Goal: Task Accomplishment & Management: Manage account settings

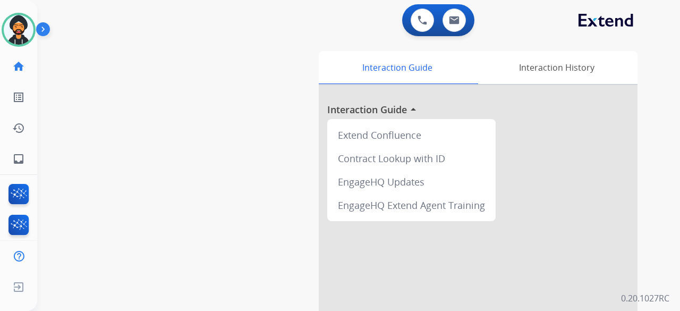
click at [331, 22] on div "0 Voice Interactions 0 Email Interactions" at bounding box center [352, 21] width 605 height 34
click at [26, 27] on img at bounding box center [19, 30] width 30 height 30
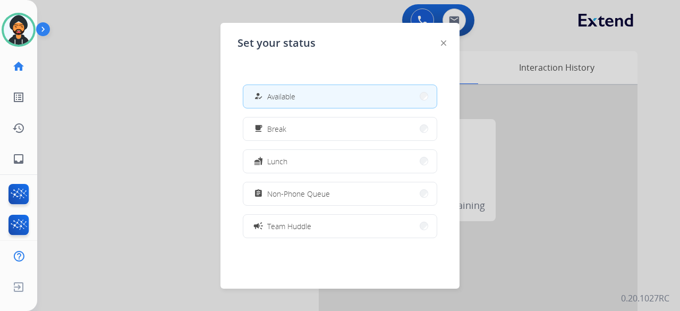
click at [131, 98] on div at bounding box center [340, 155] width 680 height 311
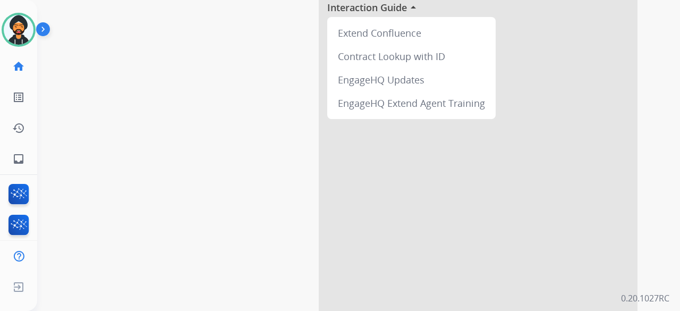
scroll to position [170, 0]
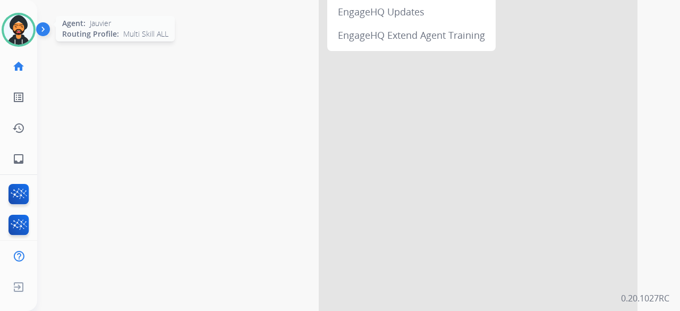
click at [28, 35] on img at bounding box center [19, 30] width 30 height 30
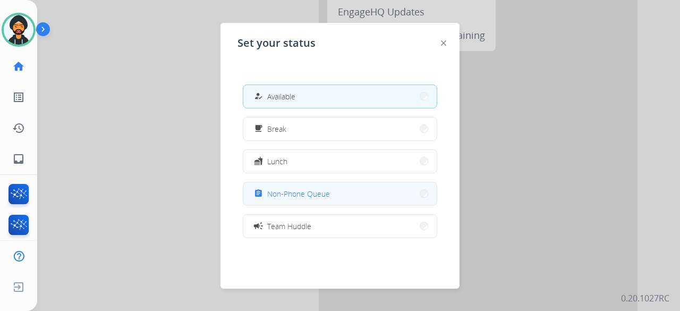
click at [322, 189] on span "Non-Phone Queue" at bounding box center [298, 193] width 63 height 11
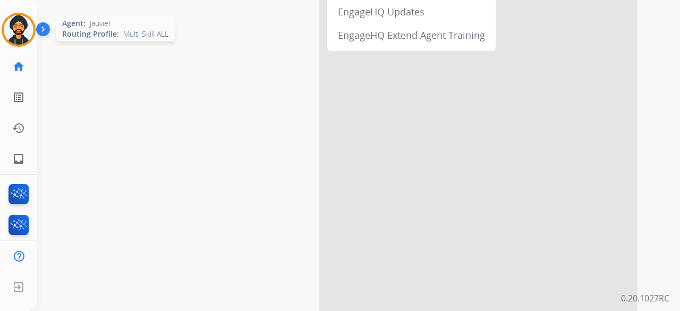
click at [15, 22] on img at bounding box center [19, 30] width 30 height 30
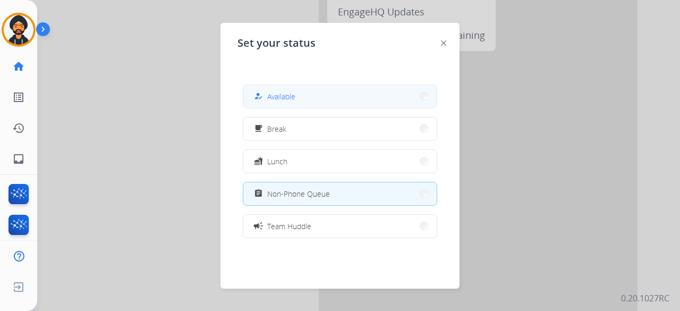
click at [307, 87] on button "how_to_reg Available" at bounding box center [339, 96] width 193 height 23
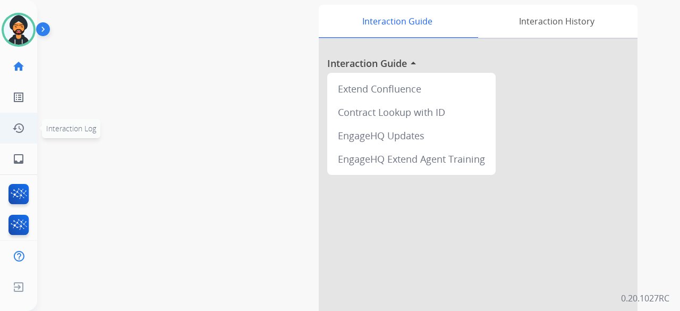
scroll to position [0, 0]
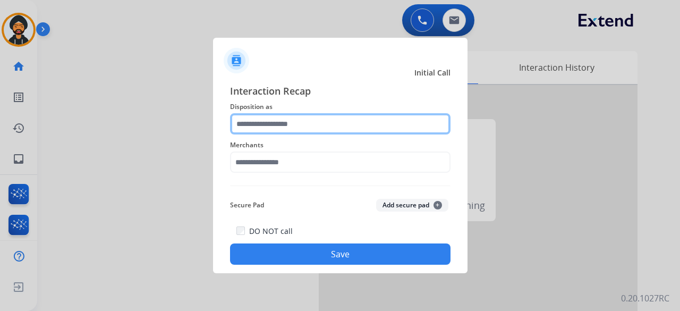
click at [281, 119] on input "text" at bounding box center [340, 123] width 221 height 21
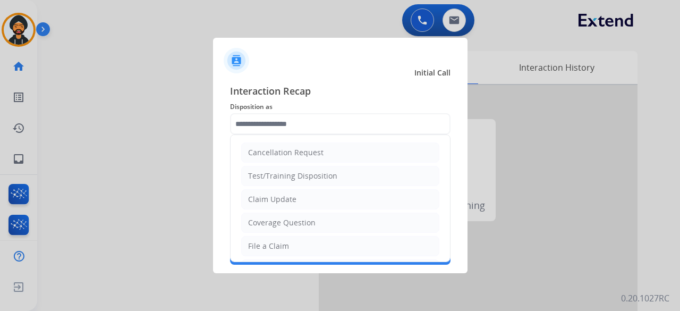
click at [275, 205] on li "Claim Update" at bounding box center [340, 199] width 198 height 20
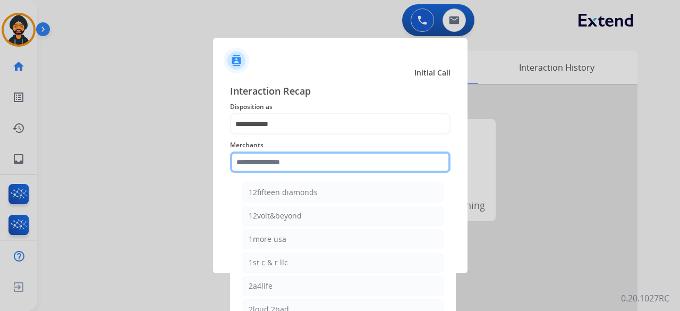
click at [264, 165] on input "text" at bounding box center [340, 161] width 221 height 21
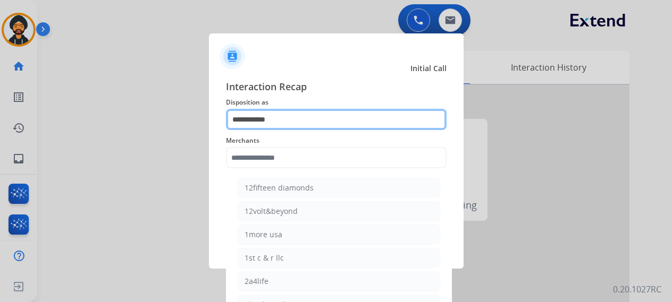
drag, startPoint x: 261, startPoint y: 127, endPoint x: 259, endPoint y: 115, distance: 11.8
click at [260, 125] on input "**********" at bounding box center [336, 119] width 221 height 21
click at [259, 115] on input "**********" at bounding box center [336, 119] width 221 height 21
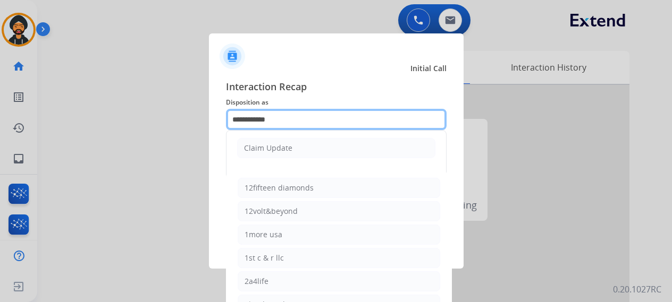
click at [259, 115] on input "**********" at bounding box center [336, 119] width 221 height 21
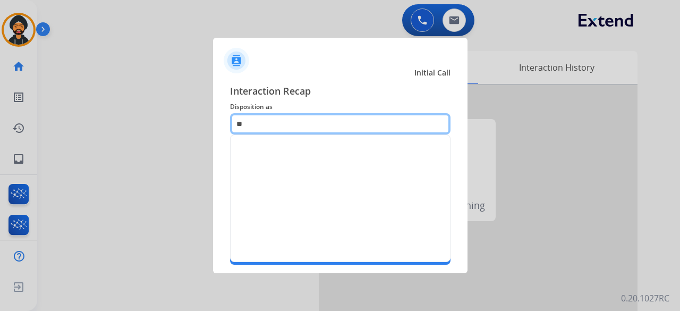
type input "*"
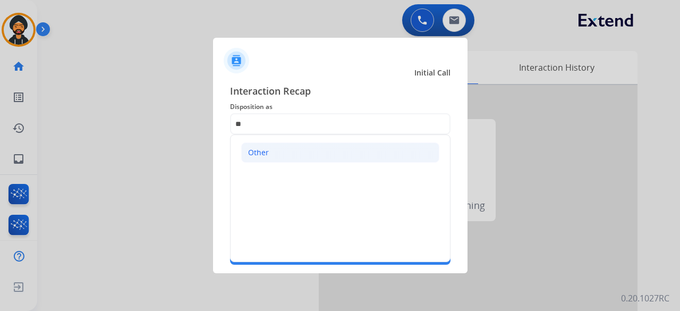
click at [268, 145] on li "Other" at bounding box center [340, 152] width 198 height 20
type input "*****"
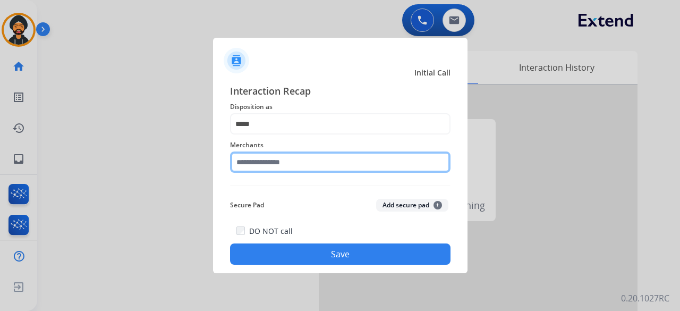
click at [269, 159] on input "text" at bounding box center [340, 161] width 221 height 21
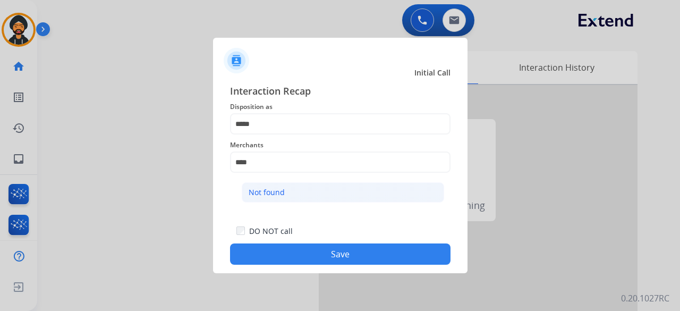
click at [276, 194] on div "Not found" at bounding box center [267, 192] width 36 height 11
type input "*********"
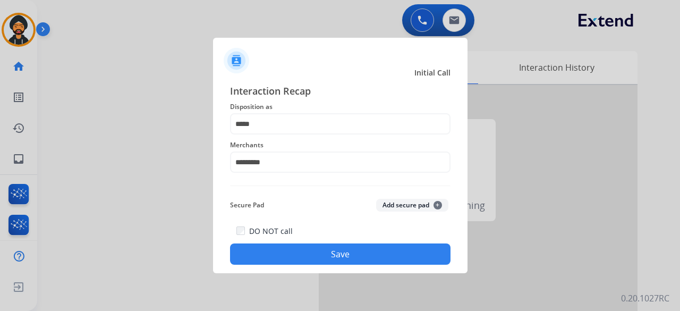
click at [295, 238] on div "DO NOT call Save" at bounding box center [340, 244] width 221 height 40
click at [306, 252] on button "Save" at bounding box center [340, 253] width 221 height 21
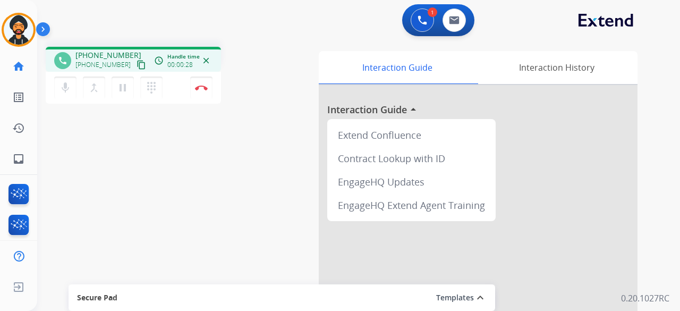
click at [137, 64] on mat-icon "content_copy" at bounding box center [142, 65] width 10 height 10
click at [212, 85] on button "Disconnect" at bounding box center [201, 88] width 22 height 22
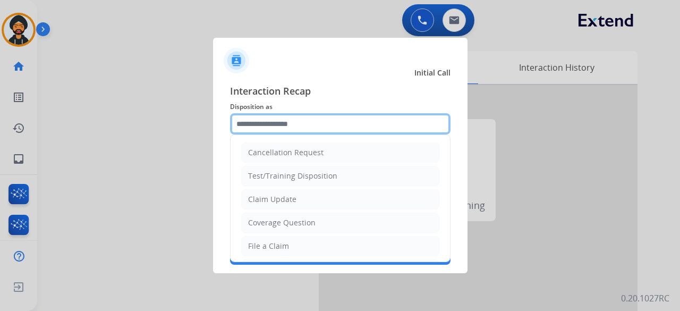
click at [247, 126] on input "text" at bounding box center [340, 123] width 221 height 21
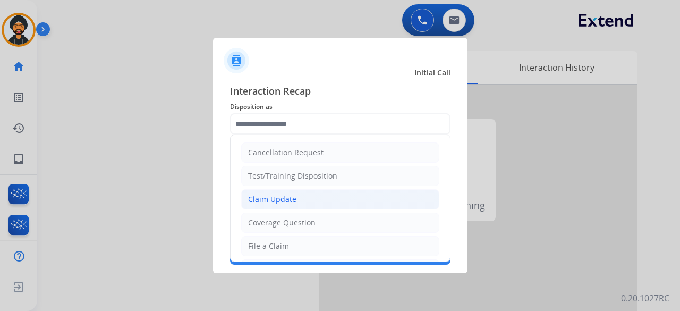
drag, startPoint x: 269, startPoint y: 200, endPoint x: 268, endPoint y: 189, distance: 11.2
click at [268, 200] on div "Claim Update" at bounding box center [272, 199] width 48 height 11
type input "**********"
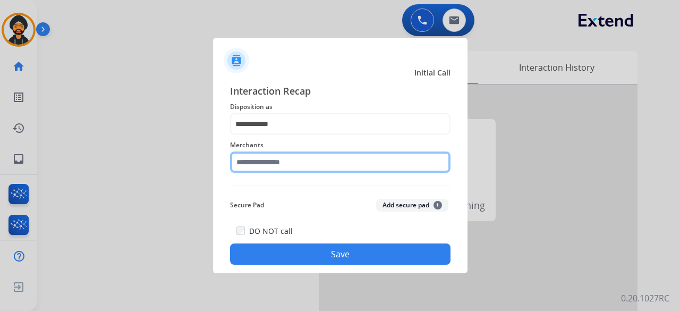
click at [262, 159] on input "text" at bounding box center [340, 161] width 221 height 21
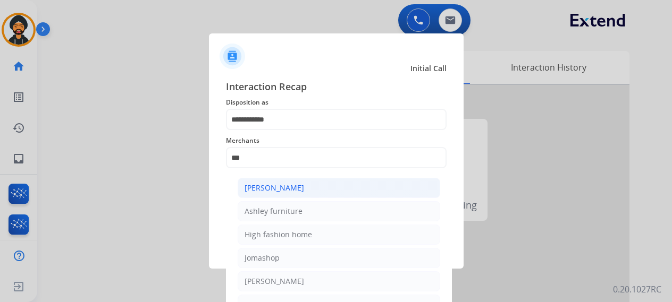
click at [287, 189] on div "[PERSON_NAME]" at bounding box center [274, 188] width 60 height 11
type input "**********"
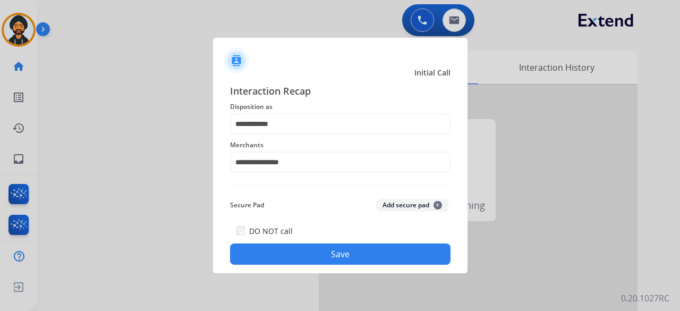
click at [295, 251] on button "Save" at bounding box center [340, 253] width 221 height 21
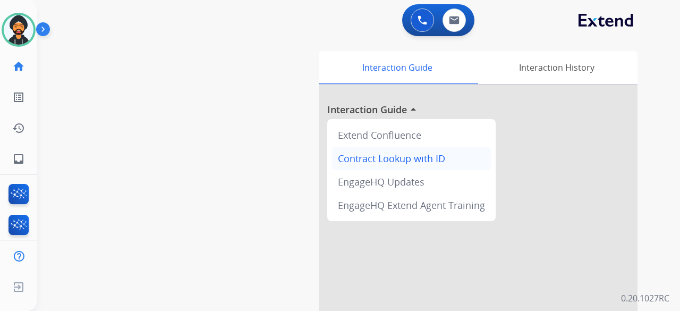
scroll to position [106, 0]
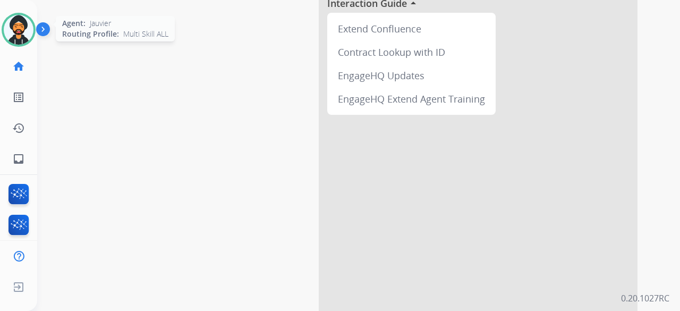
drag, startPoint x: 21, startPoint y: 31, endPoint x: 31, endPoint y: 34, distance: 9.9
click at [21, 31] on img at bounding box center [19, 30] width 30 height 30
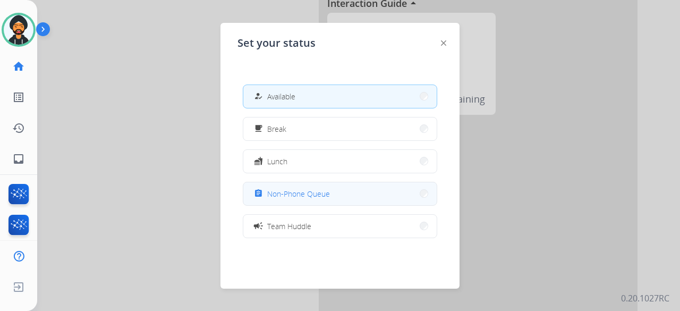
click at [293, 191] on span "Non-Phone Queue" at bounding box center [298, 193] width 63 height 11
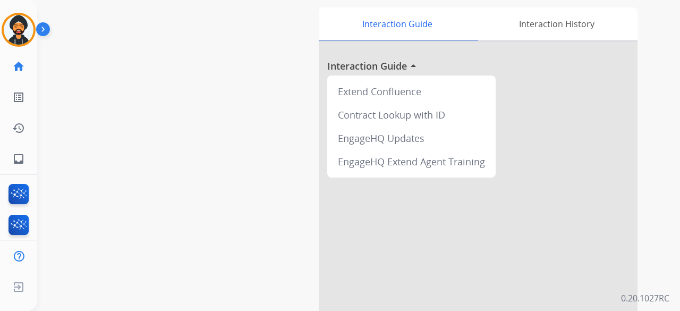
scroll to position [0, 0]
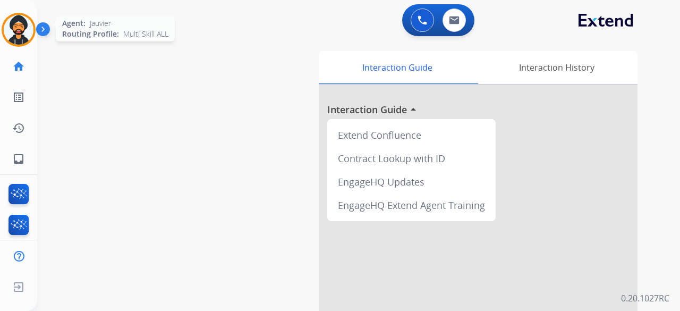
click at [32, 29] on img at bounding box center [19, 30] width 30 height 30
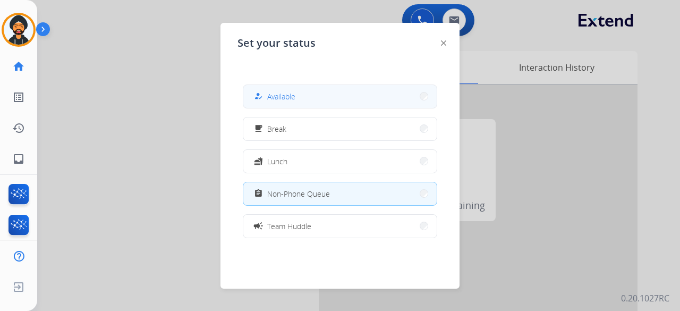
click at [309, 103] on button "how_to_reg Available" at bounding box center [339, 96] width 193 height 23
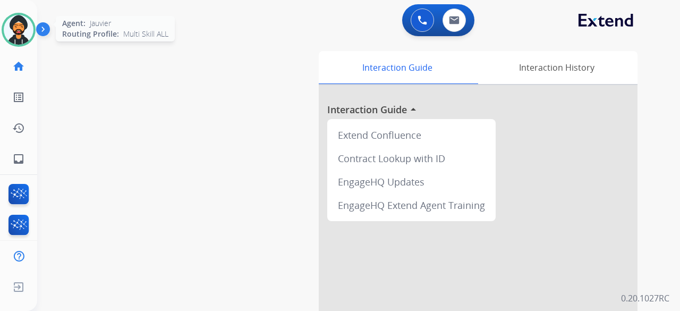
click at [23, 21] on img at bounding box center [19, 30] width 30 height 30
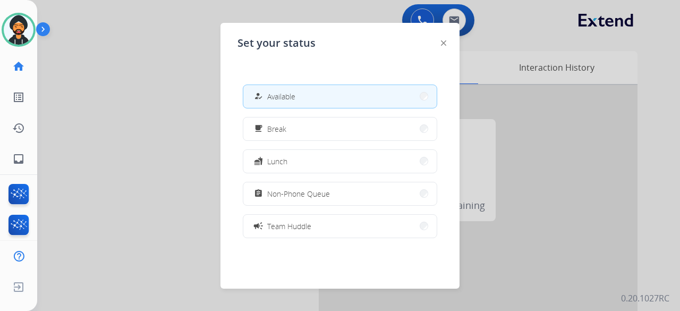
click at [97, 99] on div at bounding box center [340, 155] width 680 height 311
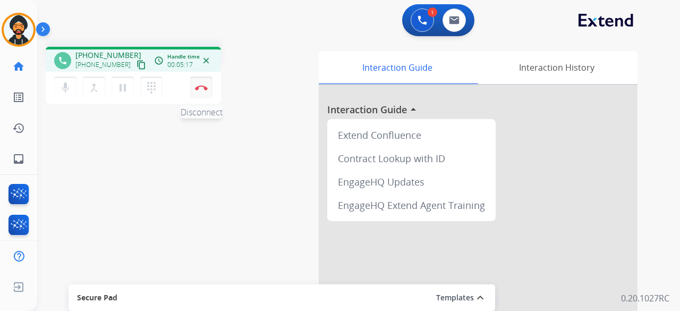
click at [207, 83] on button "Disconnect" at bounding box center [201, 88] width 22 height 22
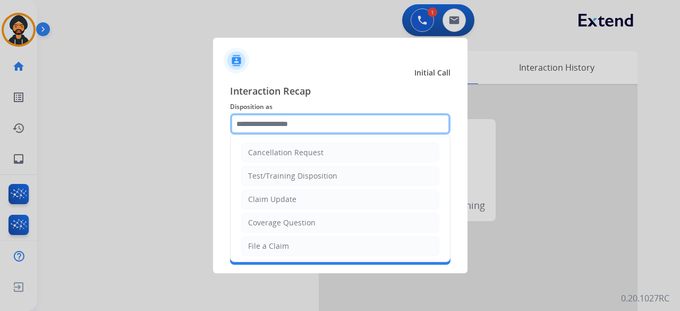
click at [235, 118] on input "text" at bounding box center [340, 123] width 221 height 21
click at [237, 118] on input "text" at bounding box center [340, 123] width 221 height 21
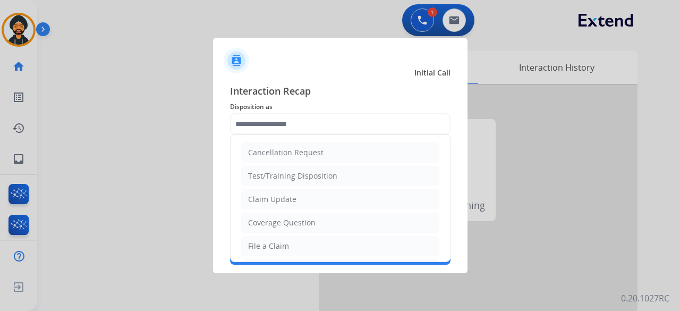
click at [290, 204] on li "Claim Update" at bounding box center [340, 199] width 198 height 20
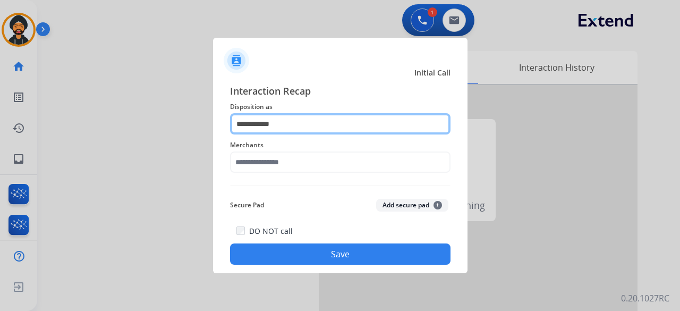
click at [264, 122] on input "**********" at bounding box center [340, 123] width 221 height 21
type input "****"
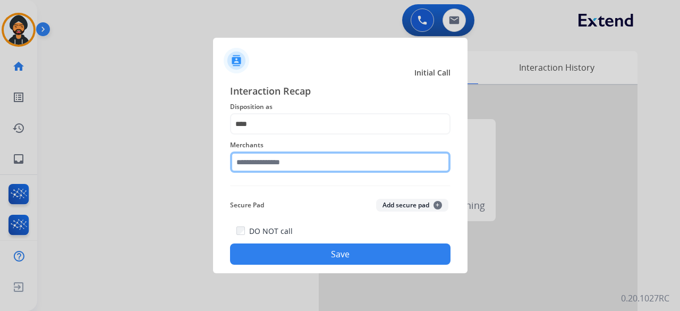
click at [280, 167] on input "text" at bounding box center [340, 161] width 221 height 21
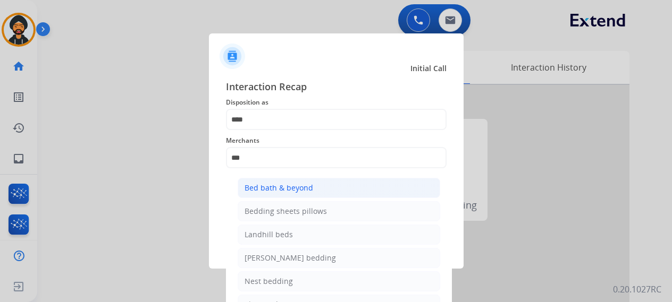
click at [257, 189] on div "Bed bath & beyond" at bounding box center [278, 188] width 69 height 11
type input "**********"
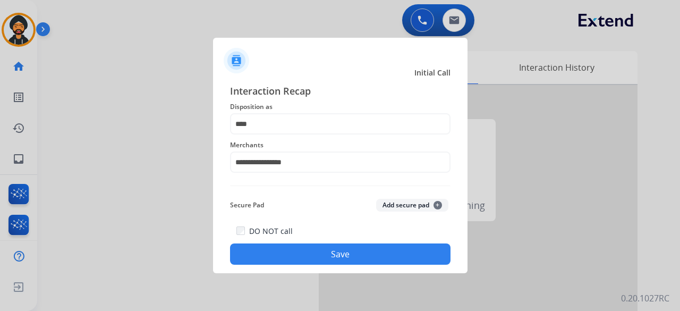
click at [243, 252] on button "Save" at bounding box center [340, 253] width 221 height 21
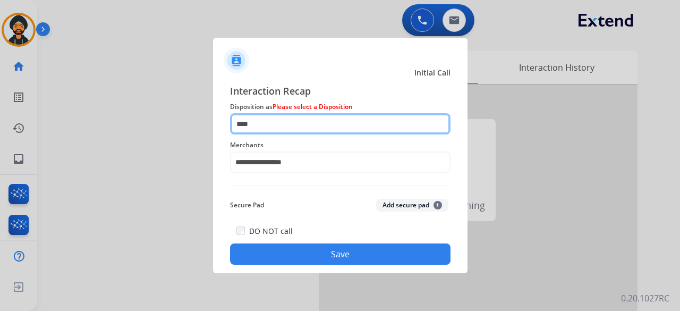
click at [274, 129] on input "****" at bounding box center [340, 123] width 221 height 21
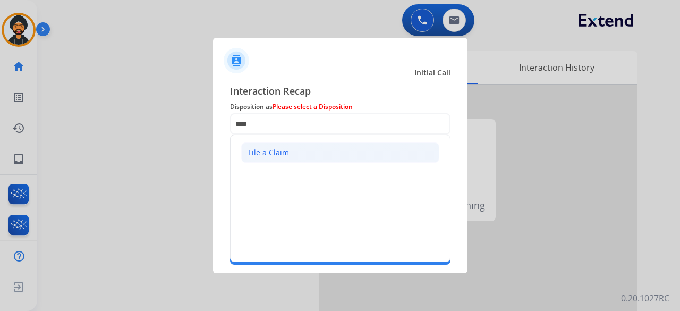
click at [277, 147] on div "File a Claim" at bounding box center [268, 152] width 41 height 11
type input "**********"
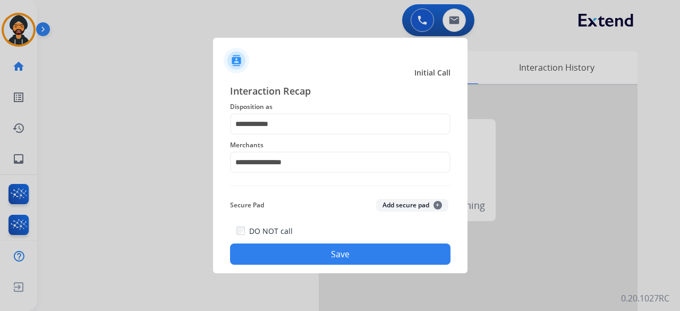
click at [298, 234] on div "DO NOT call Save" at bounding box center [340, 244] width 221 height 40
click at [301, 246] on button "Save" at bounding box center [340, 253] width 221 height 21
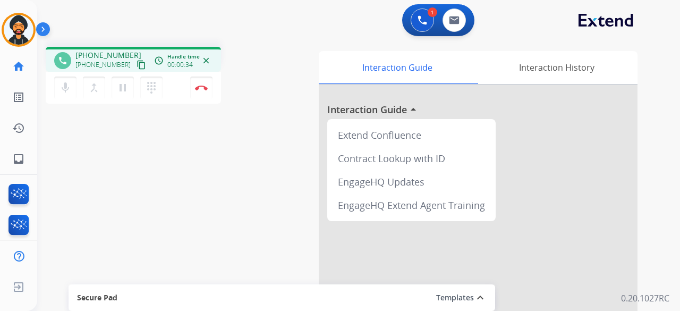
click at [137, 64] on mat-icon "content_copy" at bounding box center [142, 65] width 10 height 10
click at [124, 86] on mat-icon "pause" at bounding box center [122, 87] width 13 height 13
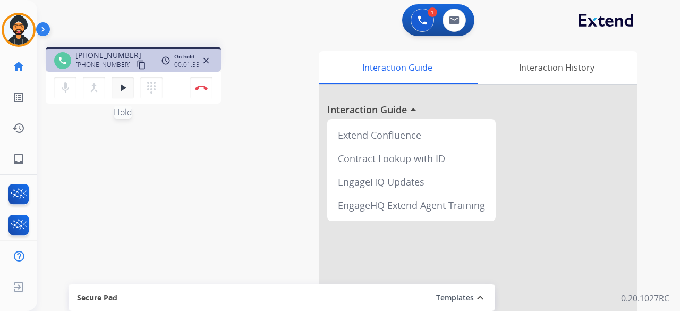
click at [117, 88] on mat-icon "play_arrow" at bounding box center [122, 87] width 13 height 13
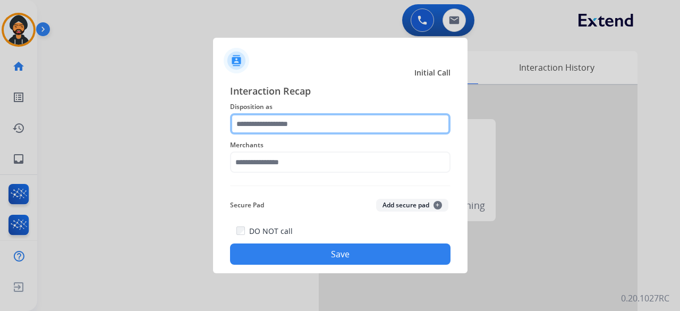
click at [246, 129] on input "text" at bounding box center [340, 123] width 221 height 21
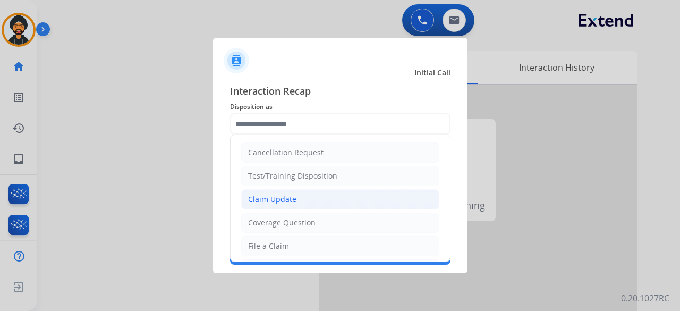
click at [276, 201] on div "Claim Update" at bounding box center [272, 199] width 48 height 11
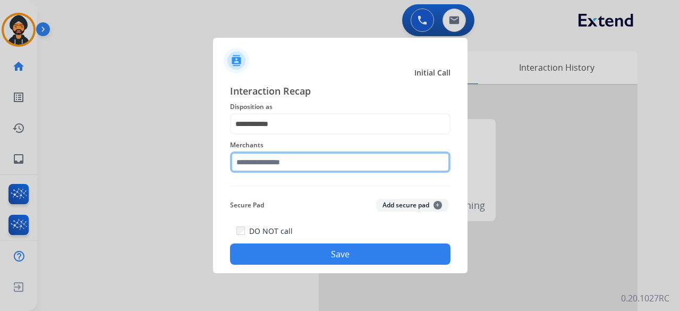
click at [266, 162] on input "text" at bounding box center [340, 161] width 221 height 21
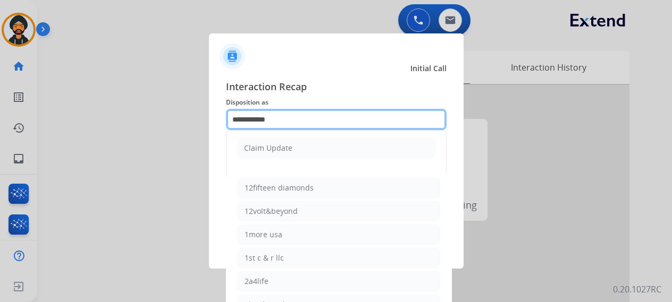
click at [295, 117] on input "**********" at bounding box center [336, 119] width 221 height 21
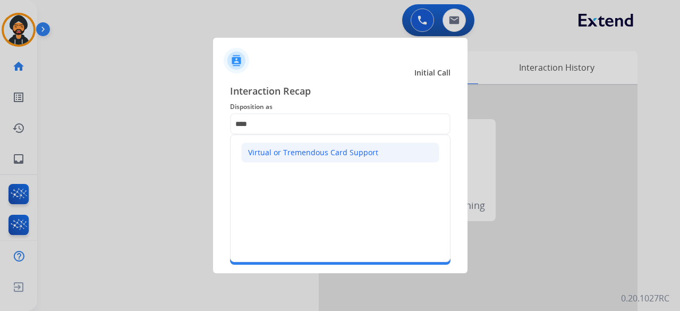
click at [299, 155] on div "Virtual or Tremendous Card Support" at bounding box center [313, 152] width 130 height 11
type input "**********"
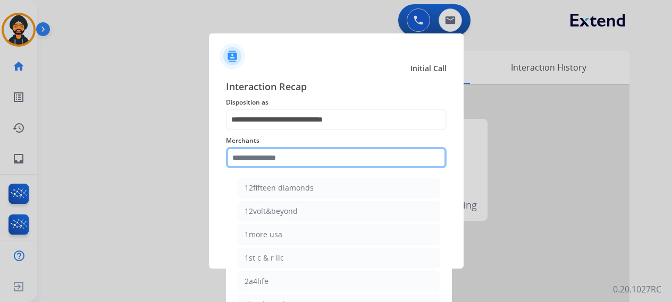
click at [290, 161] on input "text" at bounding box center [336, 157] width 221 height 21
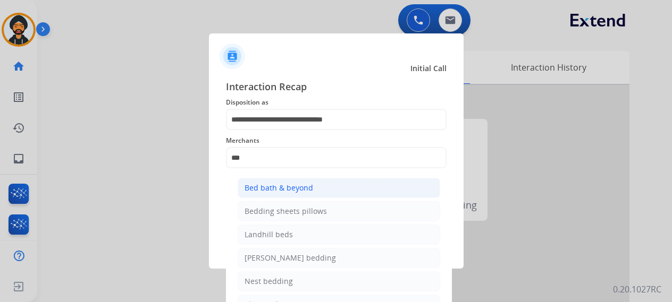
click at [302, 190] on div "Bed bath & beyond" at bounding box center [278, 188] width 69 height 11
type input "**********"
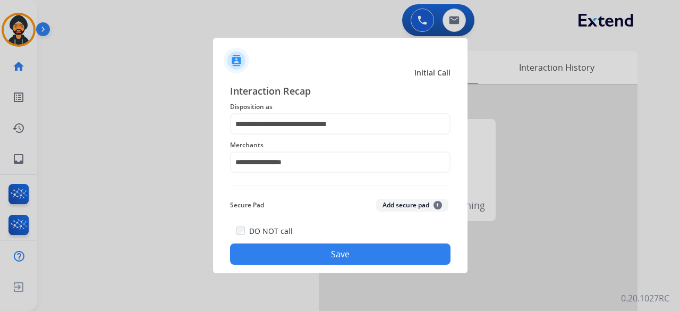
click at [283, 250] on button "Save" at bounding box center [340, 253] width 221 height 21
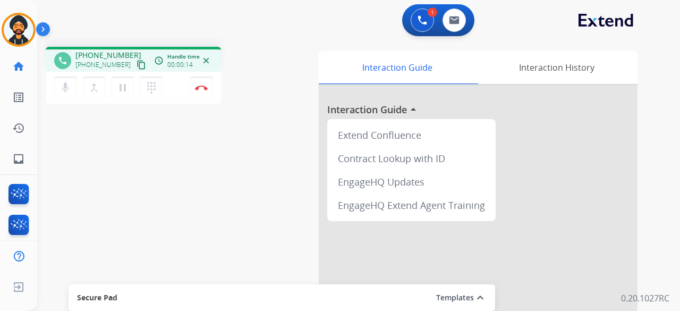
click at [137, 64] on mat-icon "content_copy" at bounding box center [142, 65] width 10 height 10
click at [456, 21] on img at bounding box center [454, 20] width 11 height 9
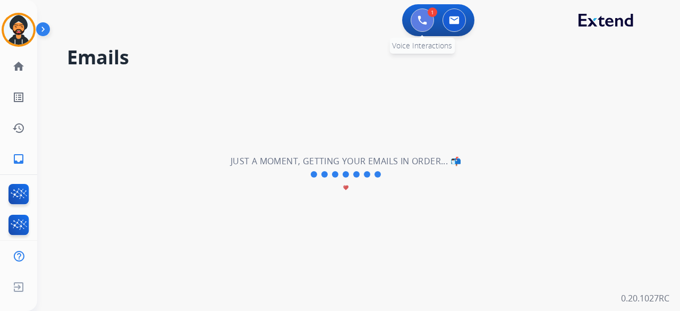
click at [427, 22] on button at bounding box center [422, 20] width 23 height 23
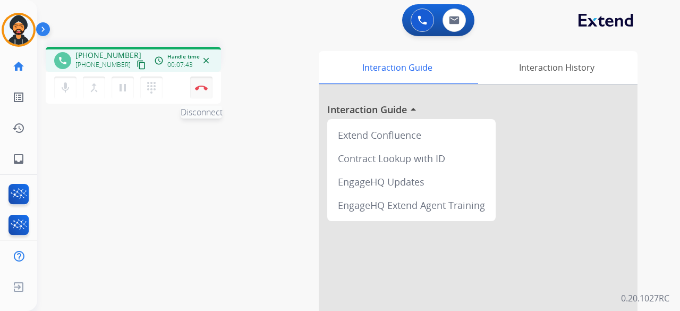
click at [209, 93] on button "Disconnect" at bounding box center [201, 88] width 22 height 22
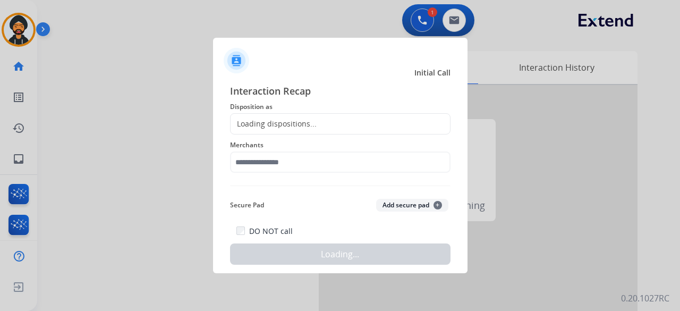
click at [274, 123] on div "Loading dispositions..." at bounding box center [274, 124] width 86 height 11
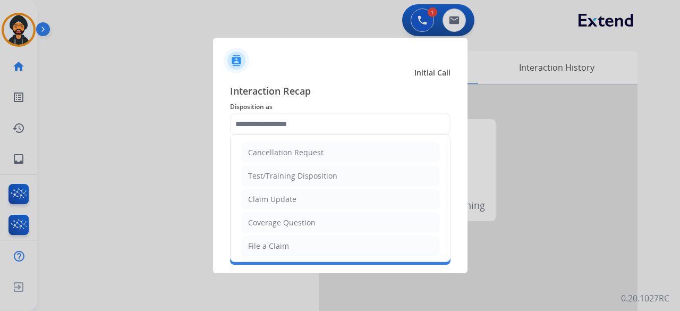
click at [275, 121] on input "text" at bounding box center [340, 123] width 221 height 21
click at [272, 238] on li "File a Claim" at bounding box center [340, 246] width 198 height 20
type input "**********"
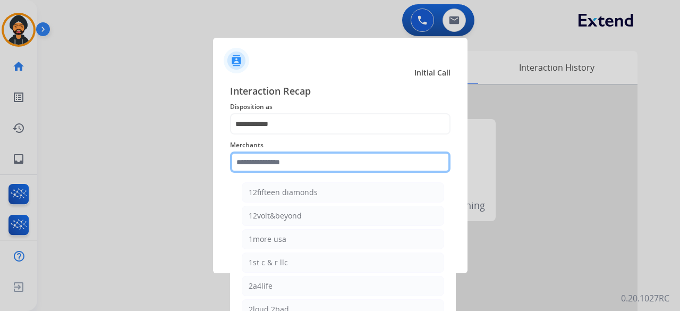
click at [282, 162] on input "text" at bounding box center [340, 161] width 221 height 21
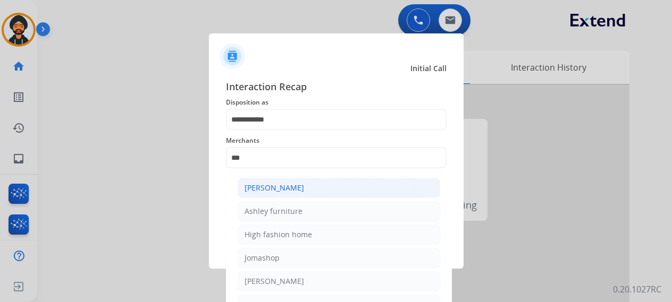
click at [291, 195] on li "[PERSON_NAME]" at bounding box center [339, 188] width 202 height 20
type input "**********"
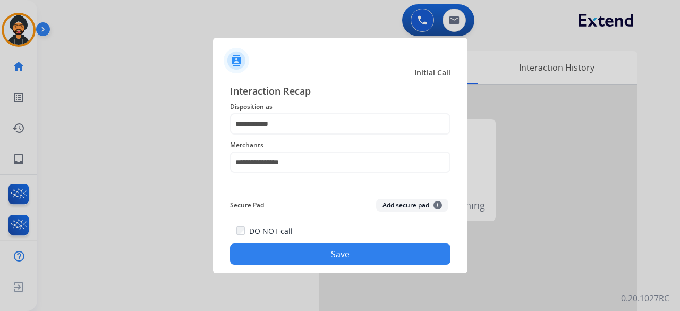
click at [335, 245] on button "Save" at bounding box center [340, 253] width 221 height 21
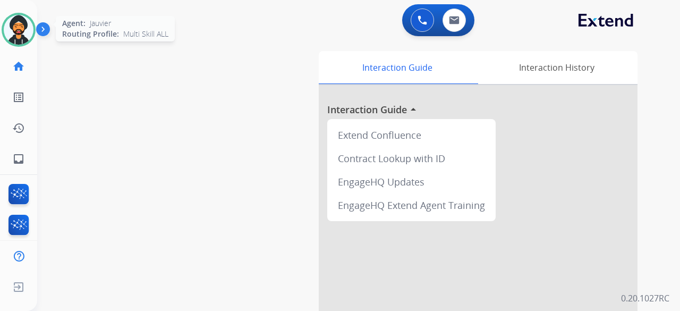
click at [10, 19] on img at bounding box center [19, 30] width 30 height 30
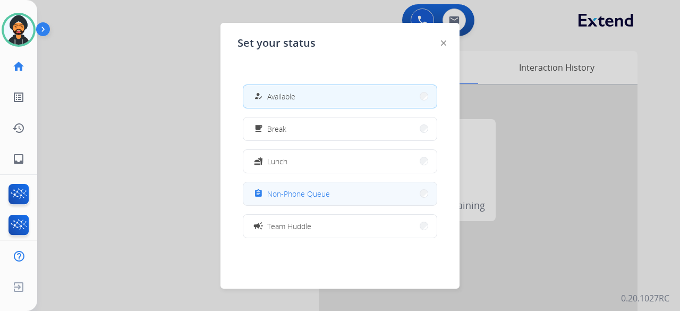
click at [307, 196] on span "Non-Phone Queue" at bounding box center [298, 193] width 63 height 11
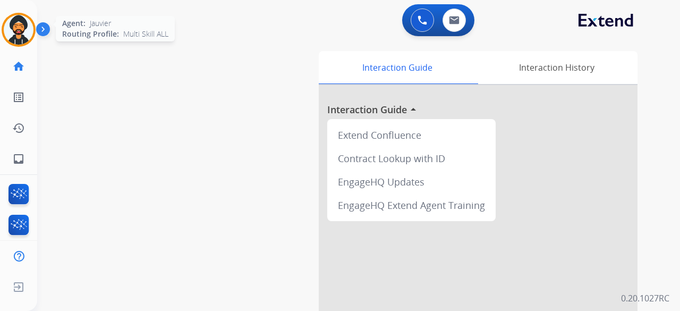
click at [26, 36] on img at bounding box center [19, 30] width 30 height 30
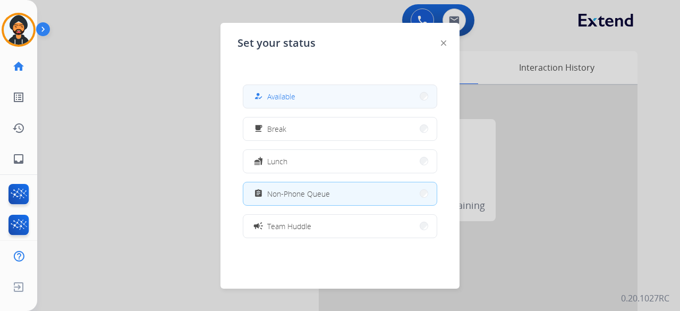
click at [294, 95] on span "Available" at bounding box center [281, 96] width 28 height 11
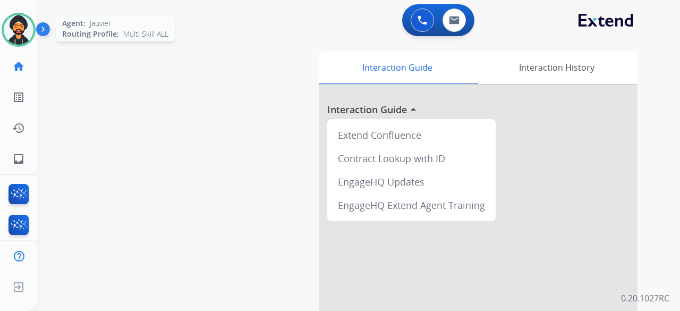
click at [16, 36] on img at bounding box center [19, 30] width 30 height 30
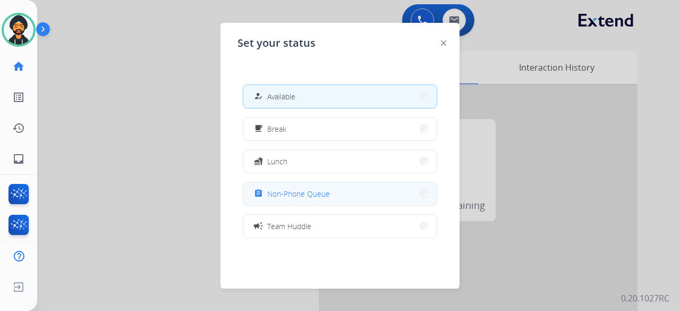
click at [320, 187] on div "assignment Non-Phone Queue" at bounding box center [291, 193] width 78 height 13
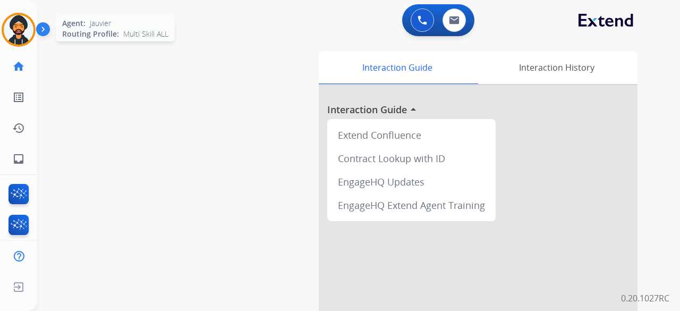
click at [23, 36] on img at bounding box center [19, 30] width 30 height 30
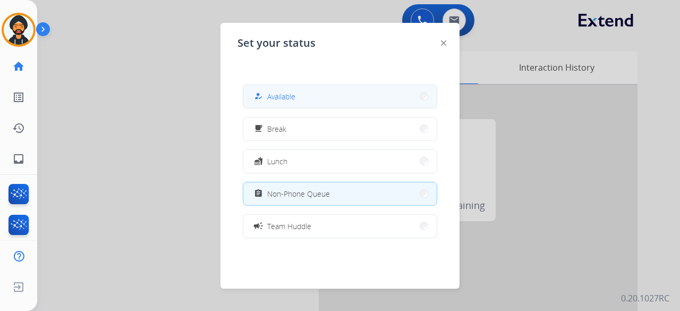
click at [324, 104] on button "how_to_reg Available" at bounding box center [339, 96] width 193 height 23
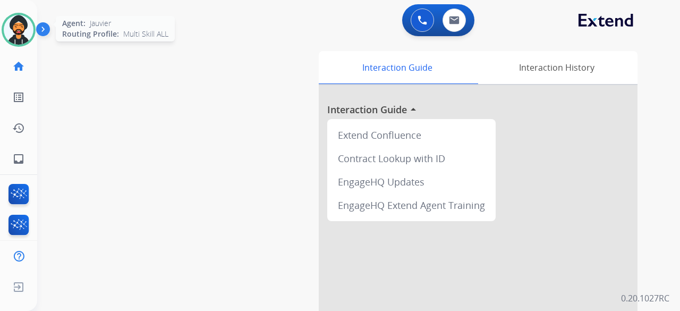
click at [13, 27] on img at bounding box center [19, 30] width 30 height 30
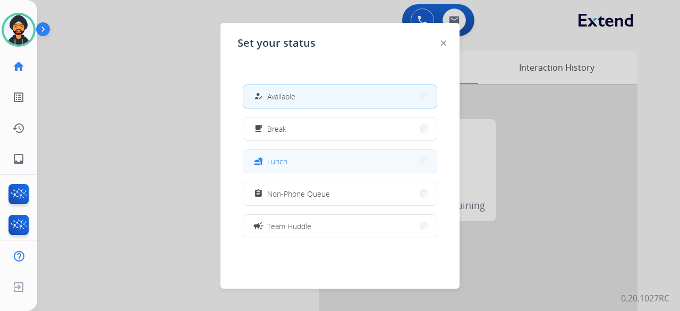
click at [278, 157] on span "Lunch" at bounding box center [277, 161] width 20 height 11
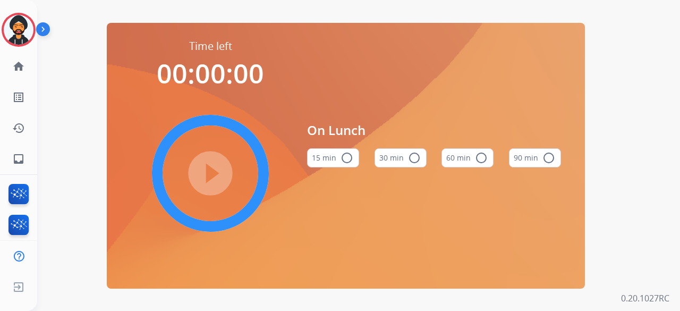
click at [455, 158] on button "60 min radio_button_unchecked" at bounding box center [468, 157] width 52 height 19
click at [217, 168] on mat-icon "play_circle_filled" at bounding box center [210, 173] width 13 height 13
